Goal: Information Seeking & Learning: Learn about a topic

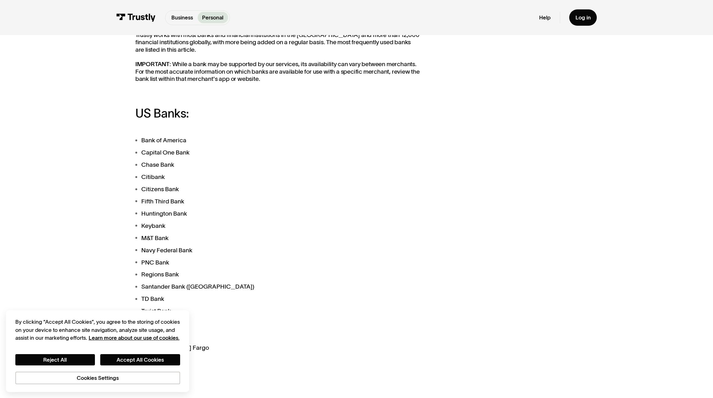
scroll to position [188, 0]
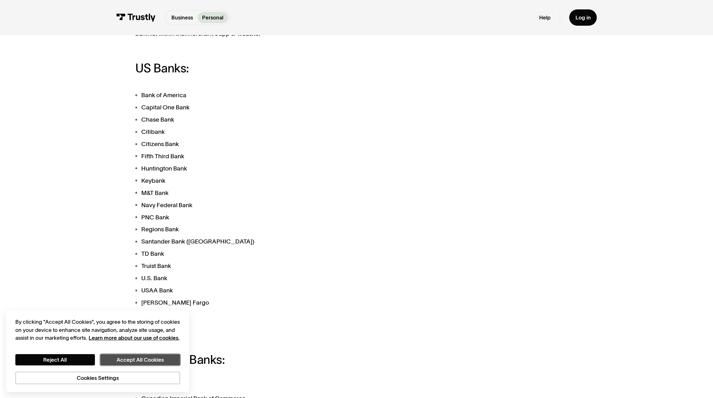
click at [125, 360] on button "Accept All Cookies" at bounding box center [140, 360] width 80 height 12
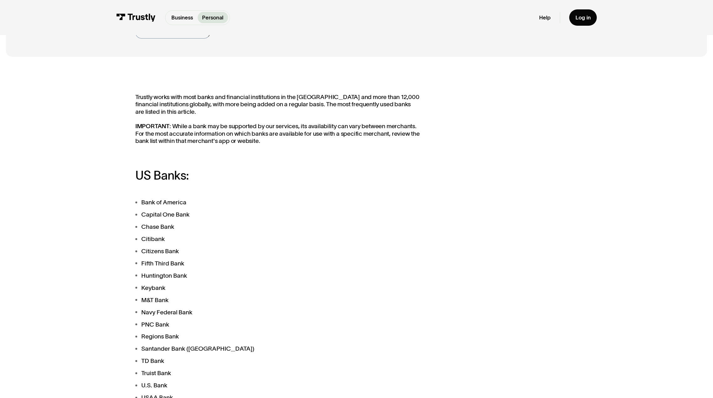
scroll to position [0, 0]
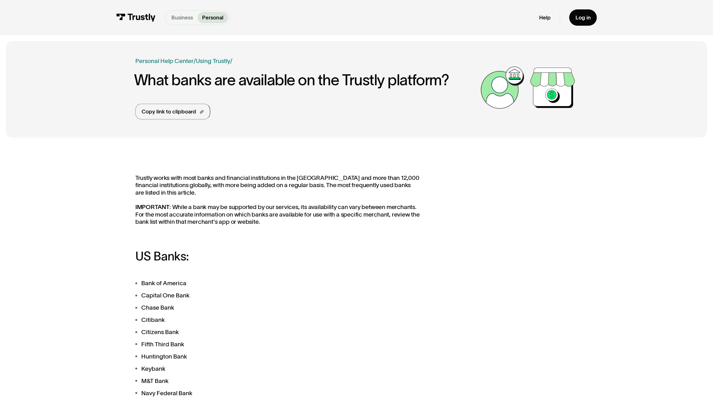
click at [181, 16] on p "Business" at bounding box center [182, 17] width 22 height 8
